Goal: Check status: Check status

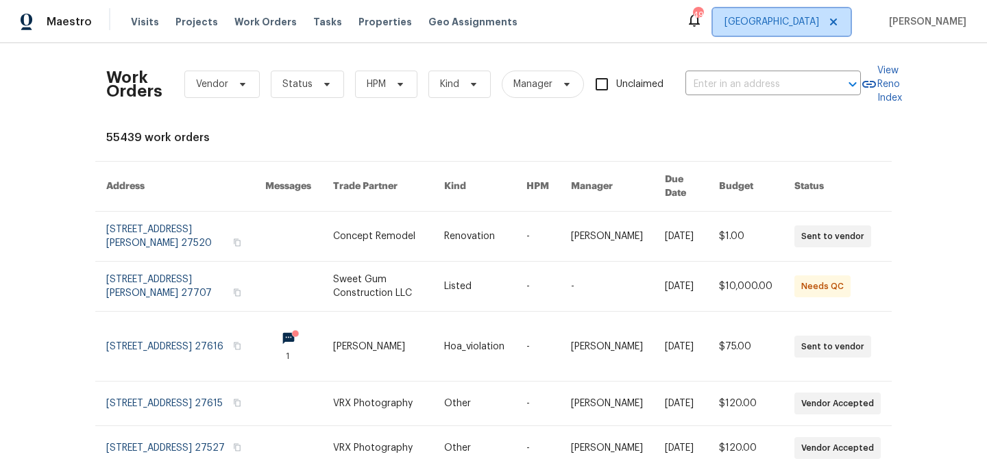
click at [804, 28] on span "[GEOGRAPHIC_DATA]" at bounding box center [771, 22] width 95 height 14
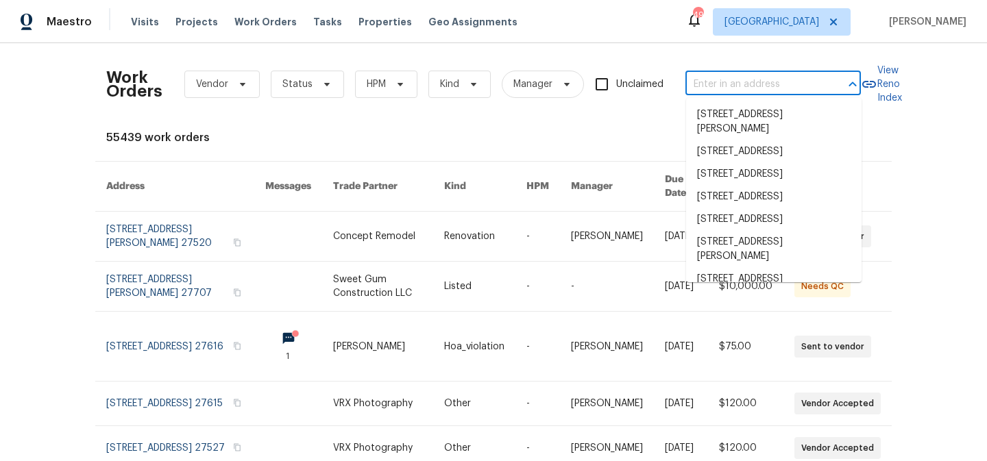
click at [729, 83] on input "text" at bounding box center [753, 84] width 137 height 21
paste input "1007 Vass Rd"
type input "1007 Vass Rd"
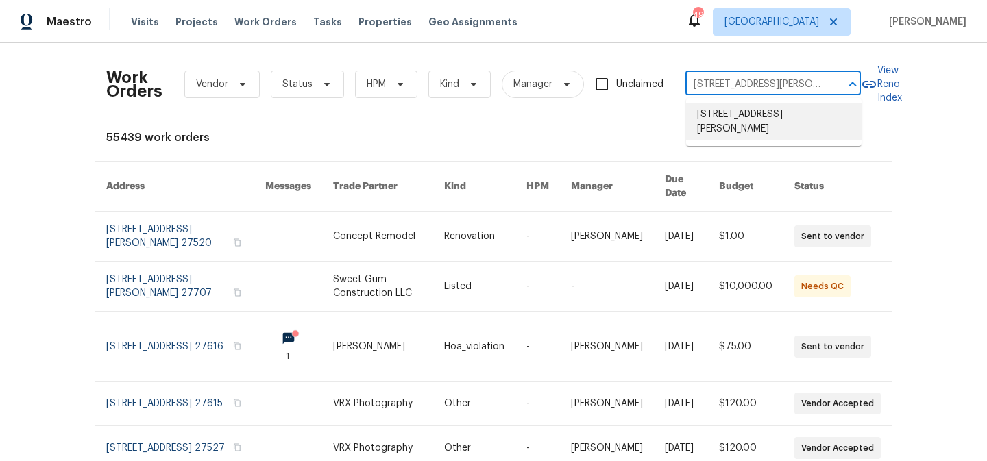
click at [722, 109] on li "1007 Vass Rd, Spring Lake, NC 28390" at bounding box center [773, 121] width 175 height 37
